Goal: Transaction & Acquisition: Purchase product/service

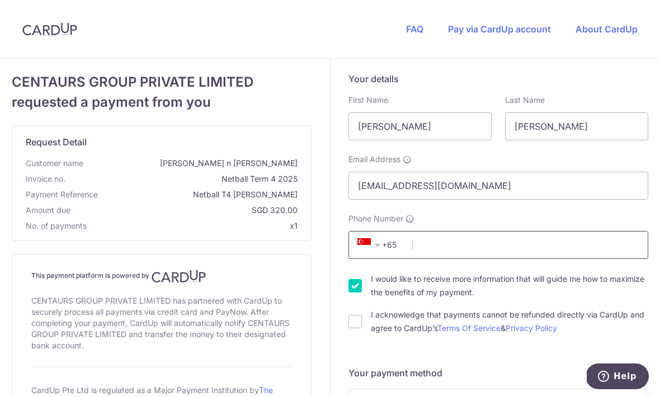
click at [449, 252] on input "Phone Number" at bounding box center [499, 245] width 300 height 28
type input "90017833"
click at [361, 283] on input "I would like to receive more information that will guide me how to maximize the…" at bounding box center [355, 285] width 13 height 13
checkbox input "false"
click at [359, 321] on input "I acknowledge that payments cannot be refunded directly via CardUp and agree to…" at bounding box center [355, 321] width 13 height 13
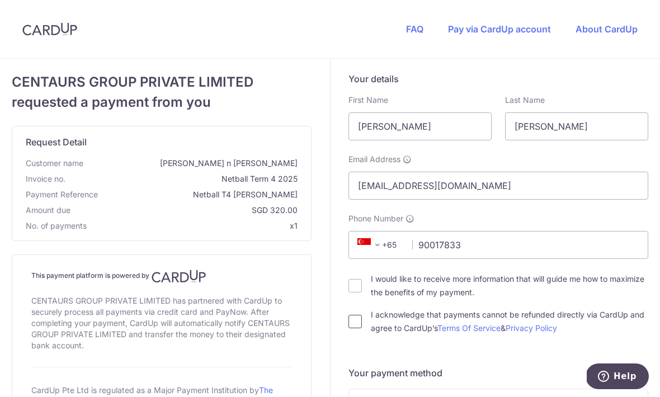
checkbox input "true"
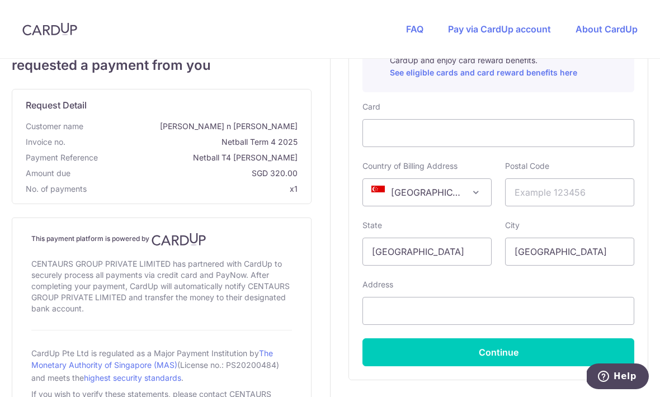
scroll to position [484, 0]
click at [581, 186] on input "text" at bounding box center [569, 192] width 129 height 28
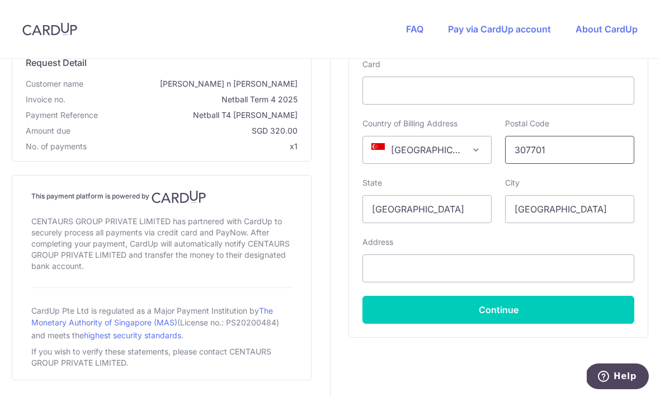
scroll to position [525, 0]
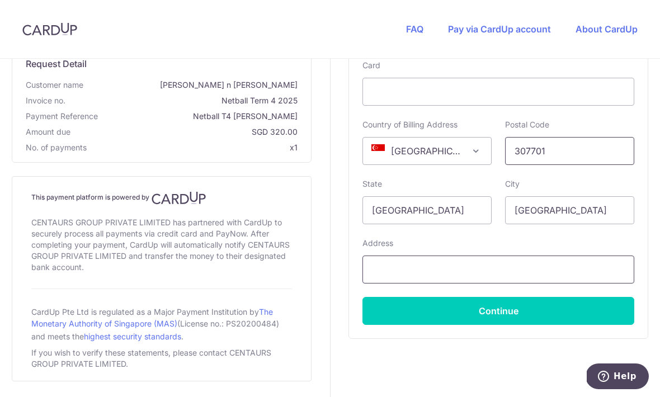
type input "307701"
click at [441, 279] on input "text" at bounding box center [499, 270] width 272 height 28
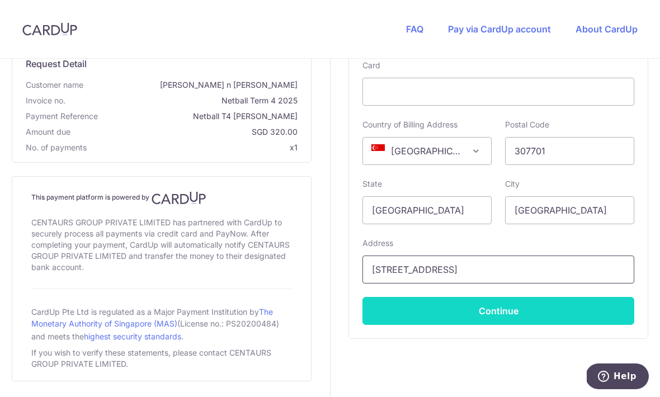
type input "[STREET_ADDRESS]"
click at [522, 308] on button "Continue" at bounding box center [499, 311] width 272 height 28
type input "**** 3090"
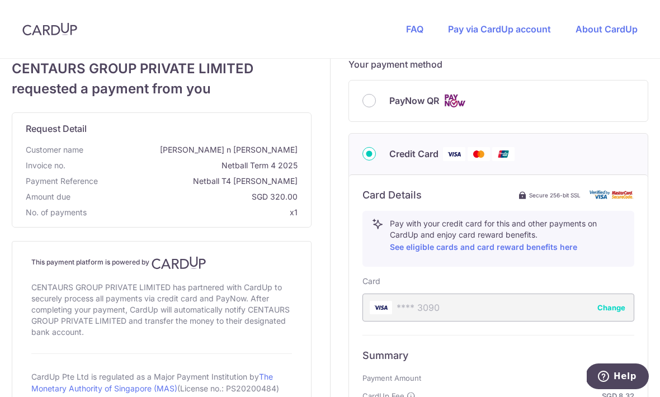
scroll to position [138, 0]
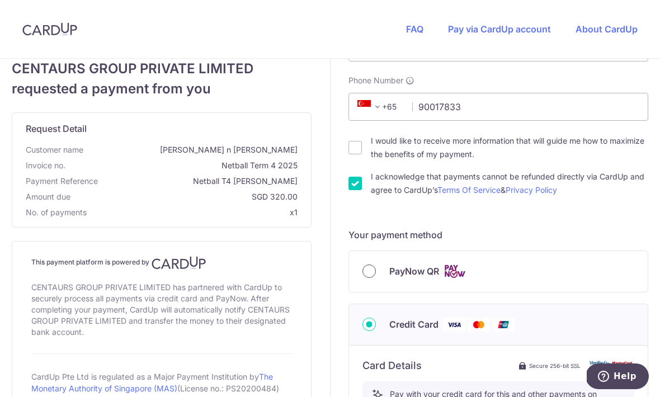
click at [369, 276] on input "PayNow QR" at bounding box center [369, 271] width 13 height 13
radio input "true"
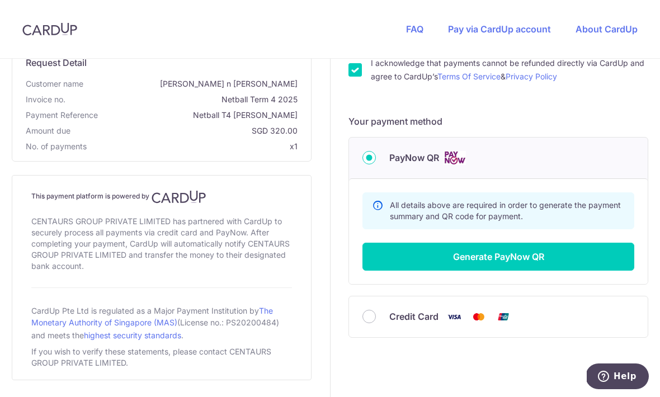
scroll to position [251, 0]
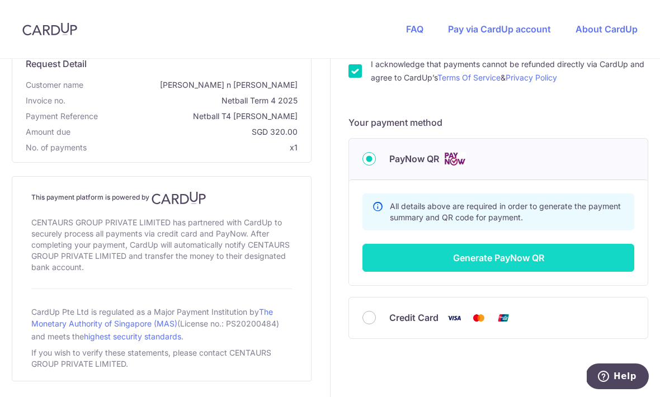
click at [543, 261] on button "Generate PayNow QR" at bounding box center [499, 258] width 272 height 28
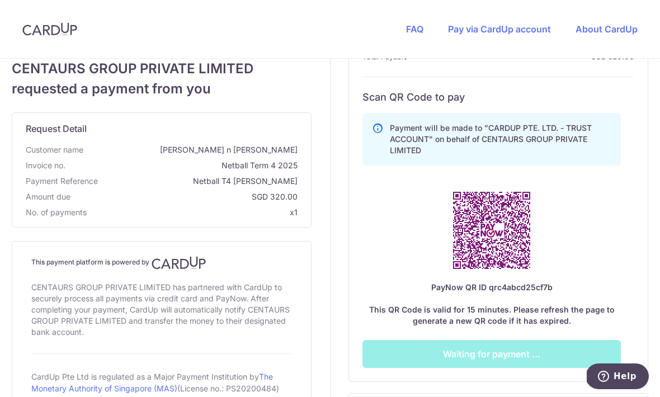
scroll to position [426, 0]
